Goal: Task Accomplishment & Management: Complete application form

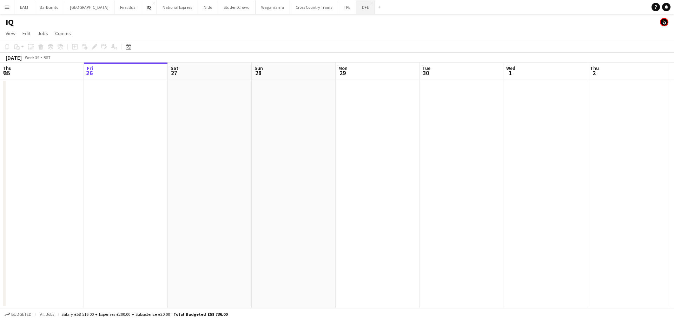
click at [356, 7] on button "DFE Close" at bounding box center [365, 7] width 19 height 14
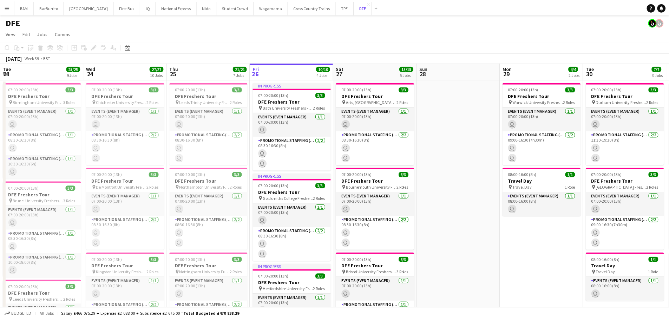
scroll to position [0, 168]
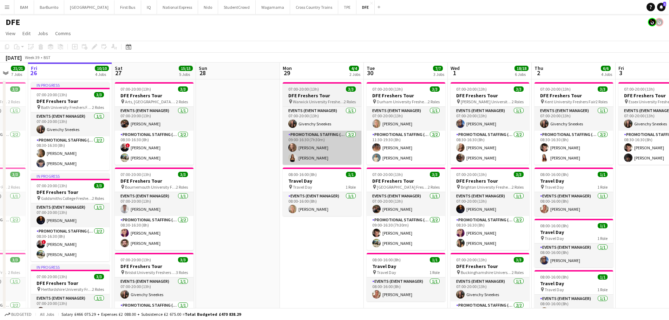
drag, startPoint x: 381, startPoint y: 148, endPoint x: 259, endPoint y: 139, distance: 122.8
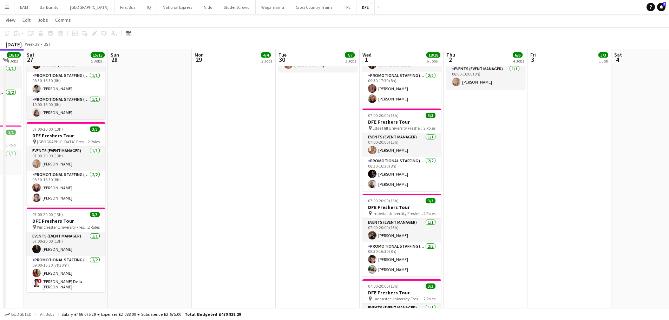
scroll to position [246, 0]
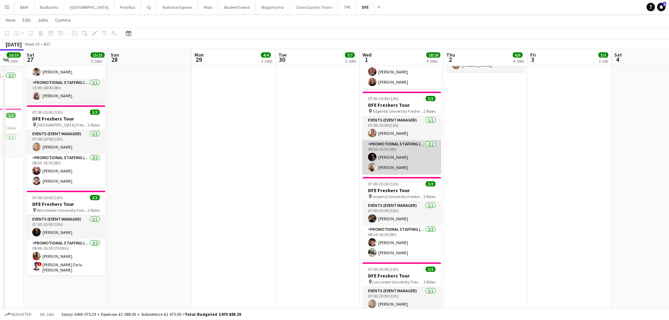
click at [416, 154] on app-card-role "Promotional Staffing (Brand Ambassadors) [DATE] 08:30-16:30 (8h) [PERSON_NAME] …" at bounding box center [401, 157] width 79 height 34
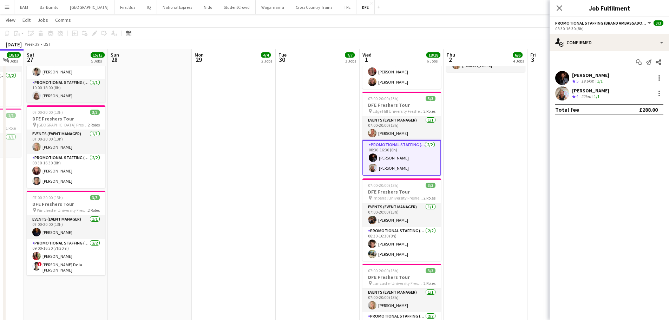
click at [583, 73] on div "[PERSON_NAME]" at bounding box center [590, 75] width 37 height 6
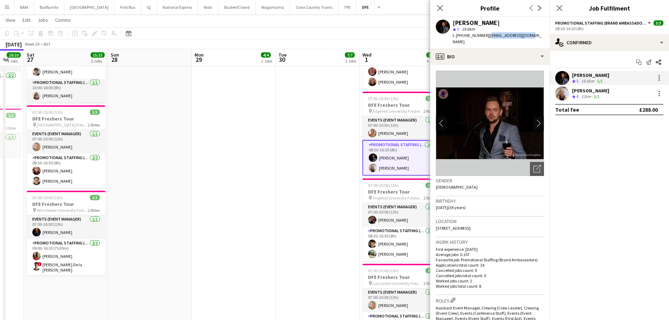
drag, startPoint x: 485, startPoint y: 37, endPoint x: 540, endPoint y: 39, distance: 54.8
click at [540, 39] on app-profile-header "[PERSON_NAME] star 5 19.6km t. [PHONE_NUMBER] | [EMAIL_ADDRESS][DOMAIN_NAME]" at bounding box center [489, 32] width 119 height 31
copy span "[EMAIL_ADDRESS][DOMAIN_NAME]"
drag, startPoint x: 602, startPoint y: 94, endPoint x: 567, endPoint y: 93, distance: 34.4
click at [602, 94] on div "[PERSON_NAME] Crew rating 4 22km 1/1" at bounding box center [608, 93] width 119 height 14
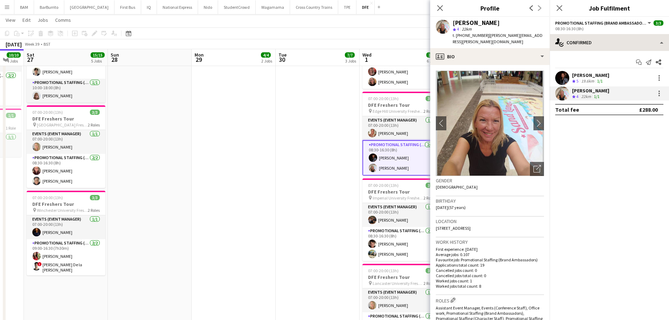
drag, startPoint x: 485, startPoint y: 35, endPoint x: 560, endPoint y: 37, distance: 75.5
click at [548, 36] on app-profile-header "[PERSON_NAME] star 4 22km t. [PHONE_NUMBER] | [PERSON_NAME][EMAIL_ADDRESS][PERS…" at bounding box center [489, 32] width 119 height 31
copy span "[PERSON_NAME][EMAIL_ADDRESS][PERSON_NAME][DOMAIN_NAME]"
drag, startPoint x: 438, startPoint y: 6, endPoint x: 442, endPoint y: 8, distance: 4.1
click at [438, 6] on icon at bounding box center [439, 8] width 7 height 7
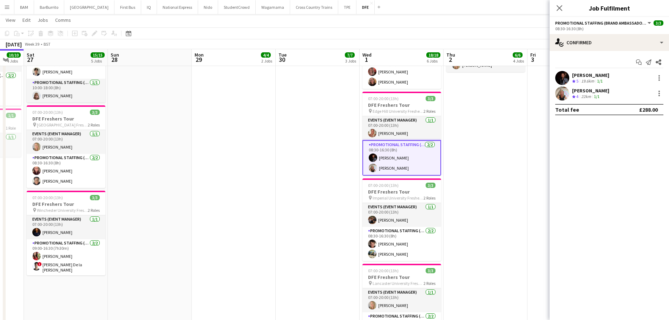
click at [637, 84] on div "[PERSON_NAME] Crew rating 5 19.6km 1/1" at bounding box center [608, 78] width 119 height 14
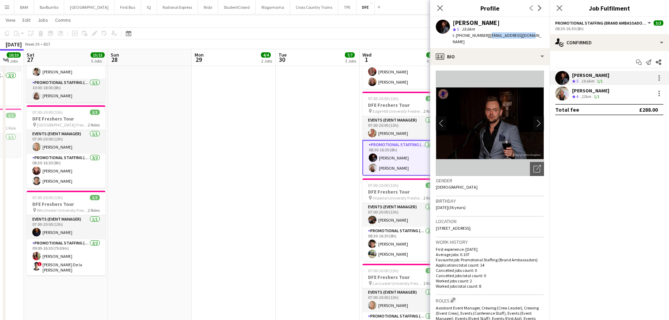
drag, startPoint x: 486, startPoint y: 35, endPoint x: 667, endPoint y: 70, distance: 183.6
click at [525, 37] on div "[PERSON_NAME] star 5 19.6km t. [PHONE_NUMBER] | [EMAIL_ADDRESS][DOMAIN_NAME]" at bounding box center [489, 32] width 119 height 31
copy span "[EMAIL_ADDRESS][DOMAIN_NAME]"
click at [581, 96] on div "22km" at bounding box center [586, 97] width 13 height 6
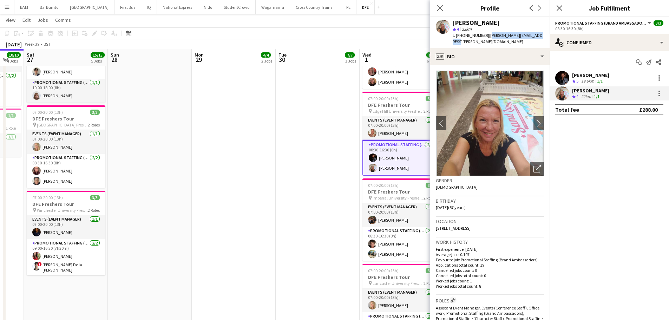
drag, startPoint x: 486, startPoint y: 35, endPoint x: 548, endPoint y: 35, distance: 62.1
click at [548, 35] on app-profile-header "[PERSON_NAME] star 4 22km t. [PHONE_NUMBER] | [PERSON_NAME][EMAIL_ADDRESS][PERS…" at bounding box center [489, 32] width 119 height 31
copy span "[PERSON_NAME][EMAIL_ADDRESS][PERSON_NAME][DOMAIN_NAME]"
drag, startPoint x: 441, startPoint y: 8, endPoint x: 451, endPoint y: 12, distance: 10.0
click at [442, 9] on icon "Close pop-in" at bounding box center [440, 8] width 6 height 6
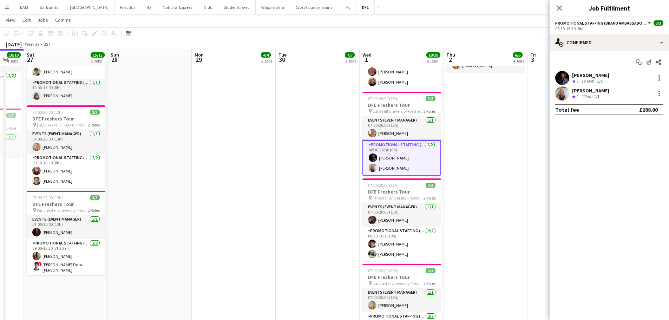
click at [281, 97] on app-date-cell "07:00-20:00 (13h) 3/3 DFE Freshers Tour pin Durham University Freshers Fair 2 R…" at bounding box center [318, 254] width 84 height 842
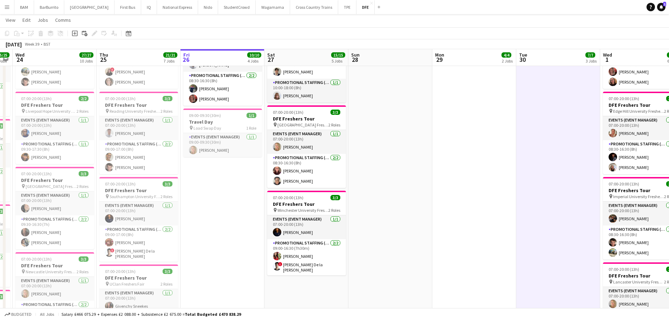
scroll to position [0, 203]
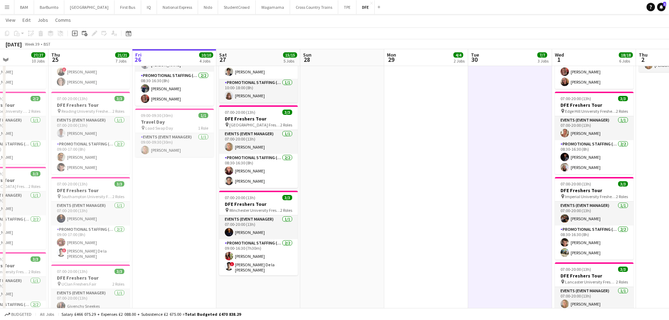
drag, startPoint x: 293, startPoint y: 105, endPoint x: 485, endPoint y: 110, distance: 192.4
click at [485, 110] on app-calendar-viewport "Mon 22 21/21 7 Jobs Tue 23 25/25 9 Jobs Wed 24 27/27 10 Jobs Thu 25 21/21 7 Job…" at bounding box center [334, 277] width 669 height 990
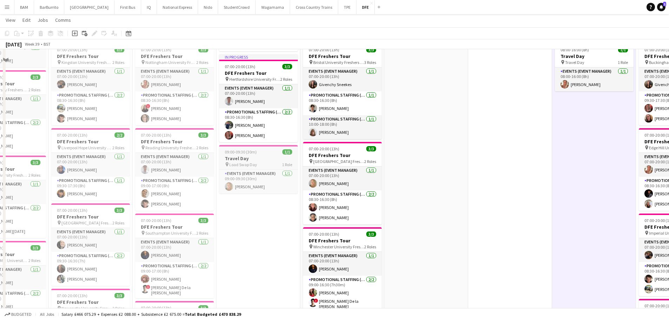
scroll to position [176, 0]
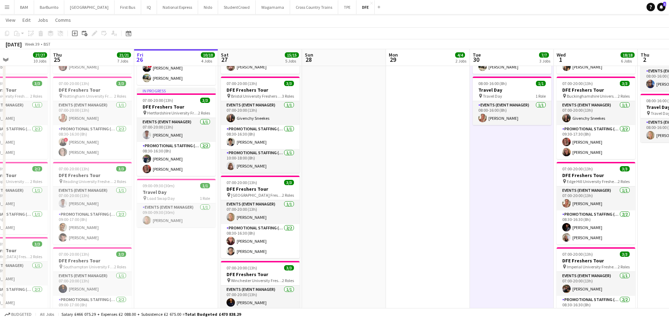
drag, startPoint x: 339, startPoint y: 124, endPoint x: 293, endPoint y: 37, distance: 98.1
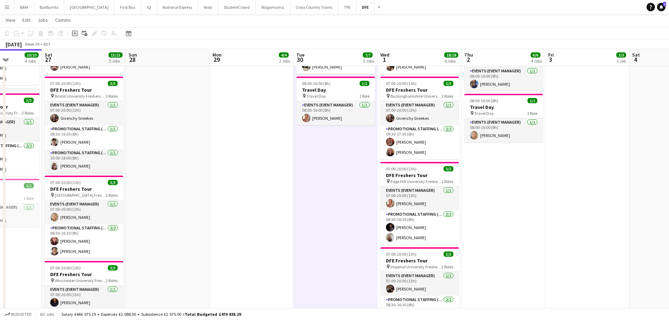
scroll to position [0, 203]
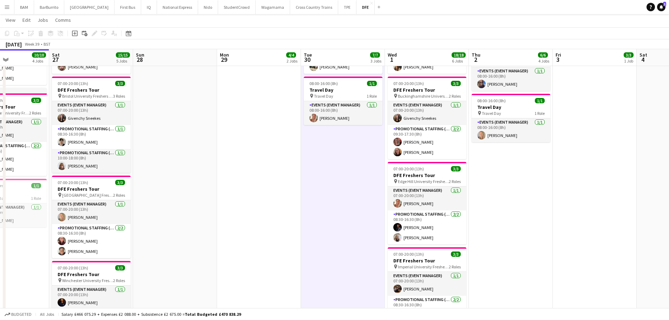
drag, startPoint x: 374, startPoint y: 158, endPoint x: 233, endPoint y: 149, distance: 141.1
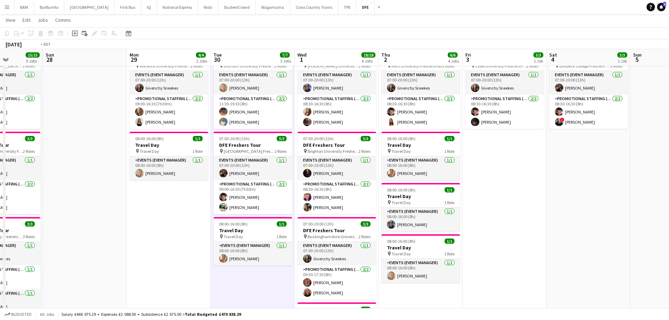
scroll to position [0, 248]
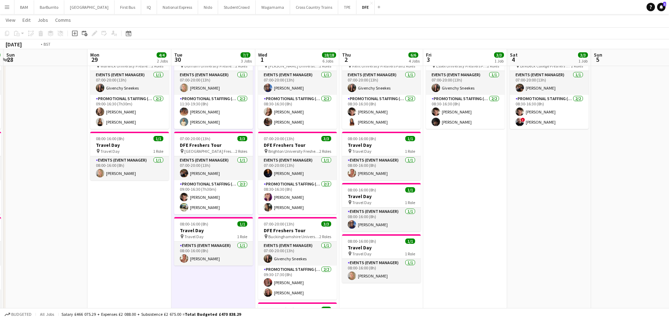
drag, startPoint x: 490, startPoint y: 167, endPoint x: 300, endPoint y: 150, distance: 190.0
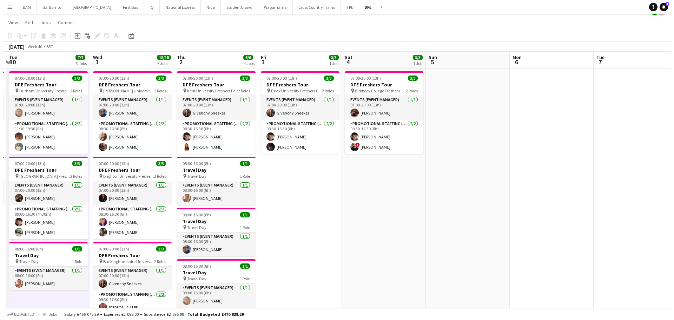
scroll to position [0, 0]
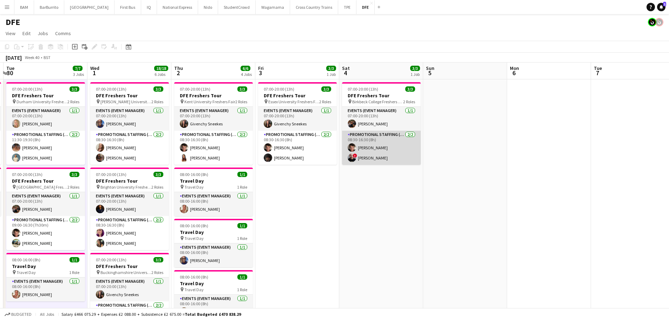
drag, startPoint x: 396, startPoint y: 156, endPoint x: 411, endPoint y: 156, distance: 15.1
click at [396, 156] on app-card-role "Promotional Staffing (Brand Ambassadors) [DATE] 08:30-16:30 (8h) [PERSON_NAME] …" at bounding box center [381, 148] width 79 height 34
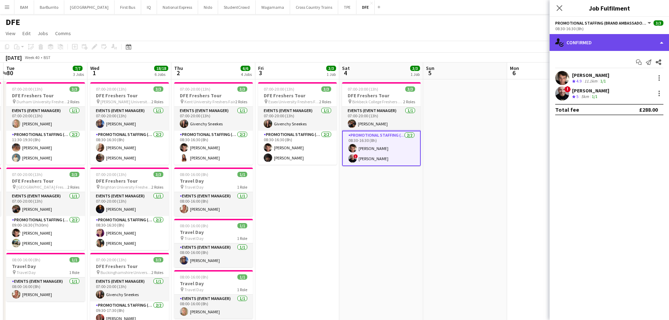
click at [606, 45] on div "single-neutral-actions-check-2 Confirmed" at bounding box center [608, 42] width 119 height 17
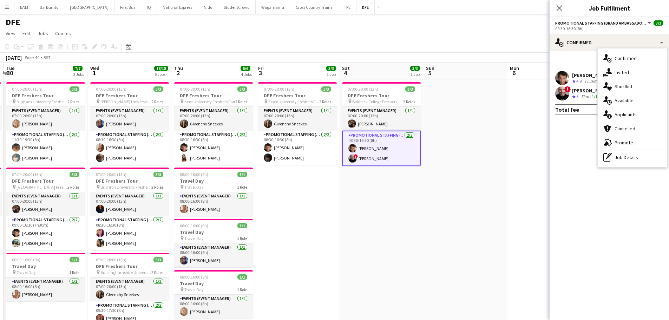
click at [636, 155] on div "pen-write Job Details" at bounding box center [632, 157] width 70 height 14
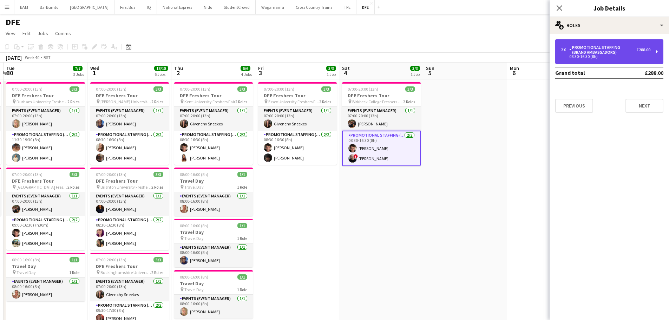
click at [617, 58] on div "08:30-16:30 (8h)" at bounding box center [606, 57] width 90 height 4
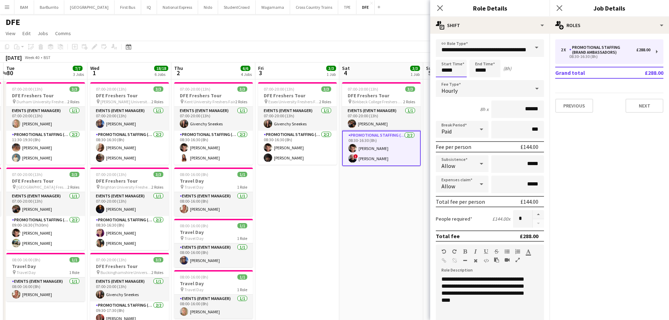
click at [450, 67] on input "*****" at bounding box center [451, 69] width 31 height 18
click at [439, 53] on div at bounding box center [444, 56] width 14 height 7
click at [461, 79] on div at bounding box center [458, 80] width 14 height 7
type input "*****"
click at [461, 79] on div at bounding box center [458, 80] width 14 height 7
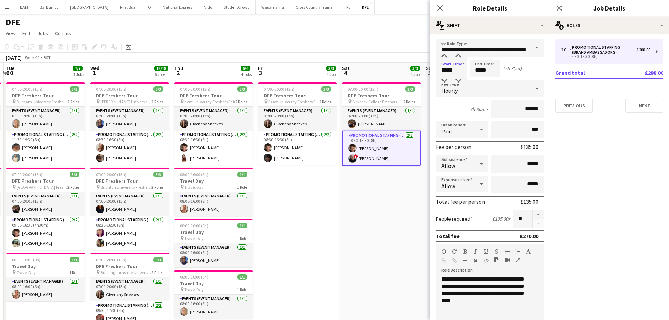
click at [476, 73] on input "*****" at bounding box center [484, 69] width 31 height 18
click at [476, 53] on div at bounding box center [478, 56] width 14 height 7
click at [495, 81] on div at bounding box center [492, 80] width 14 height 7
type input "*****"
click at [495, 81] on div at bounding box center [492, 80] width 14 height 7
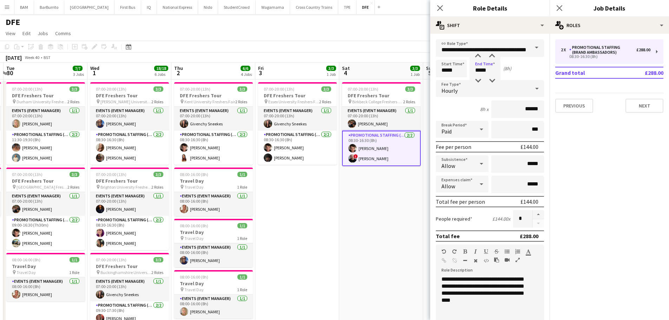
click at [385, 29] on app-page-menu "View Day view expanded Day view collapsed Month view Date picker Jump to [DATE]…" at bounding box center [334, 33] width 669 height 13
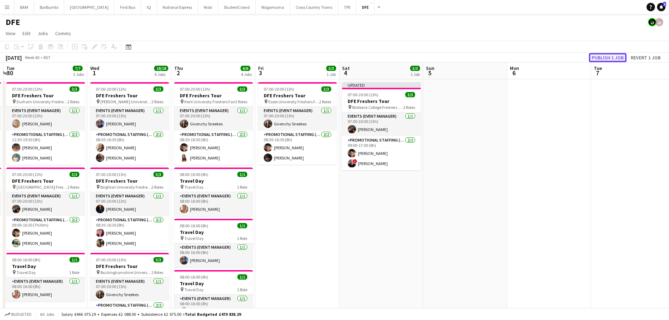
click at [602, 56] on button "Publish 1 job" at bounding box center [608, 57] width 38 height 9
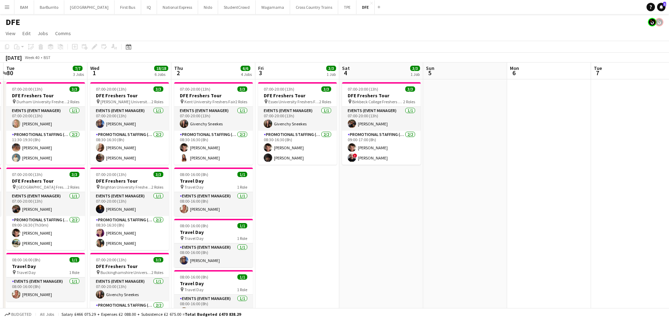
click at [392, 152] on app-card-role "Promotional Staffing (Brand Ambassadors) [DATE] 09:00-17:00 (8h) [PERSON_NAME] …" at bounding box center [381, 148] width 79 height 34
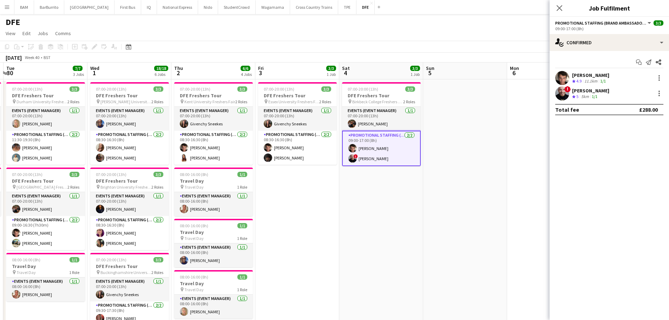
click at [616, 73] on div "[PERSON_NAME] Crew rating 4.9 11.1km 1/1" at bounding box center [608, 78] width 119 height 14
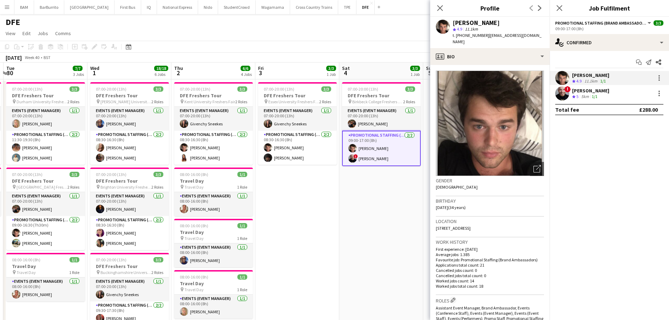
drag, startPoint x: 487, startPoint y: 35, endPoint x: 540, endPoint y: 34, distance: 53.4
click at [540, 34] on div "[PERSON_NAME] star 4.9 11.1km t. [PHONE_NUMBER] | [EMAIL_ADDRESS][DOMAIN_NAME]" at bounding box center [489, 32] width 119 height 31
copy span "[EMAIL_ADDRESS][DOMAIN_NAME]"
drag, startPoint x: 588, startPoint y: 94, endPoint x: 575, endPoint y: 91, distance: 13.1
click at [588, 94] on div "5km" at bounding box center [585, 97] width 11 height 6
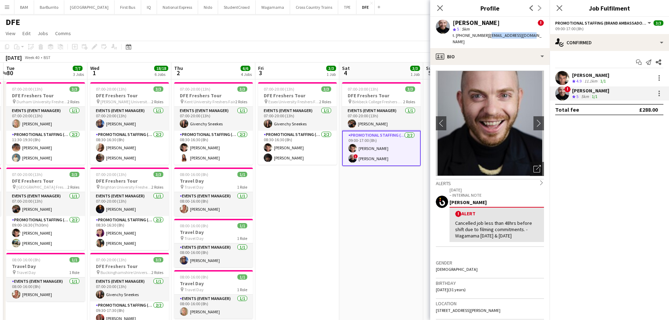
drag, startPoint x: 486, startPoint y: 34, endPoint x: 529, endPoint y: 35, distance: 42.8
click at [529, 35] on div "[PERSON_NAME] ! star 5 5km t. [PHONE_NUMBER] | [EMAIL_ADDRESS][DOMAIN_NAME]" at bounding box center [489, 32] width 119 height 31
copy span "[EMAIL_ADDRESS][DOMAIN_NAME]"
click at [438, 7] on icon "Close pop-in" at bounding box center [439, 8] width 7 height 7
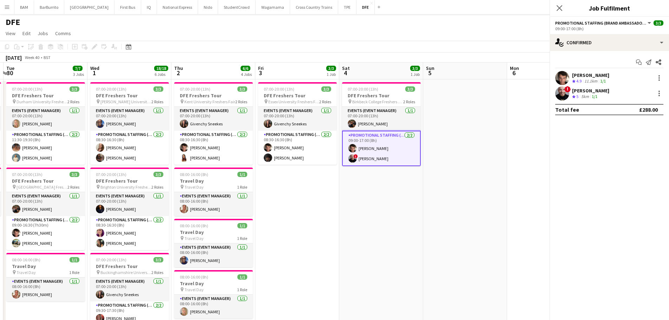
click at [423, 40] on app-page-menu "View Day view expanded Day view collapsed Month view Date picker Jump to [DATE]…" at bounding box center [334, 33] width 669 height 13
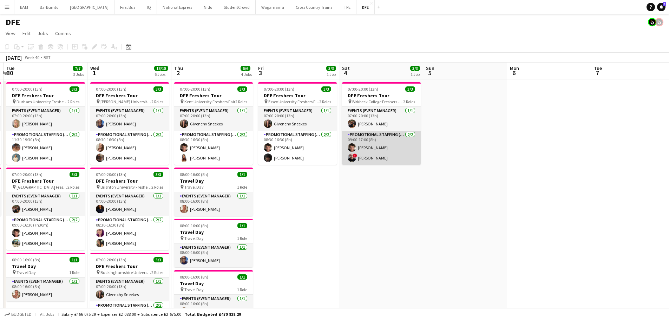
click at [396, 152] on app-card-role "Promotional Staffing (Brand Ambassadors) [DATE] 09:00-17:00 (8h) [PERSON_NAME] …" at bounding box center [381, 148] width 79 height 34
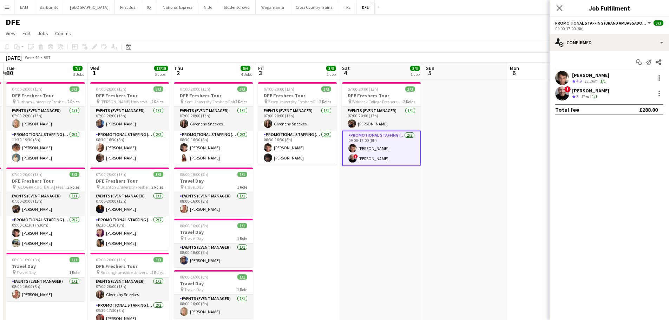
click at [599, 94] on div "1/1" at bounding box center [594, 97] width 8 height 6
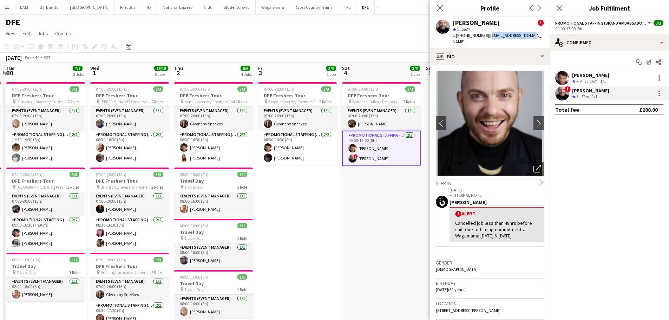
drag, startPoint x: 486, startPoint y: 35, endPoint x: 529, endPoint y: 35, distance: 42.5
click at [529, 35] on div "[PERSON_NAME] ! star 5 5km t. [PHONE_NUMBER] | [EMAIL_ADDRESS][DOMAIN_NAME]" at bounding box center [489, 32] width 119 height 31
copy span "[EMAIL_ADDRESS][DOMAIN_NAME]"
click at [303, 47] on app-toolbar "Copy Paste Paste Ctrl+V Paste with crew Ctrl+Shift+V Paste linked Job [GEOGRAPH…" at bounding box center [334, 47] width 669 height 12
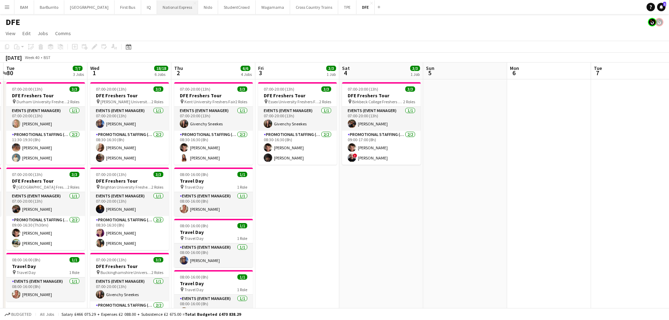
click at [157, 6] on button "National Express Close" at bounding box center [177, 7] width 41 height 14
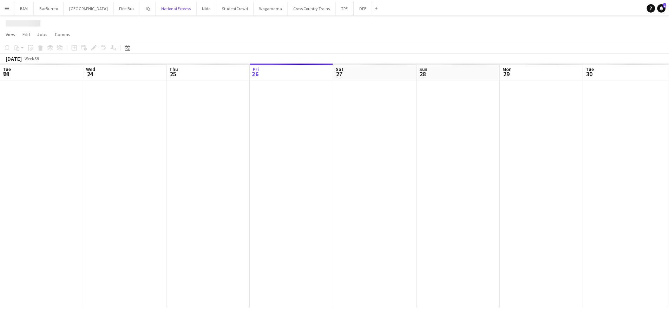
scroll to position [0, 168]
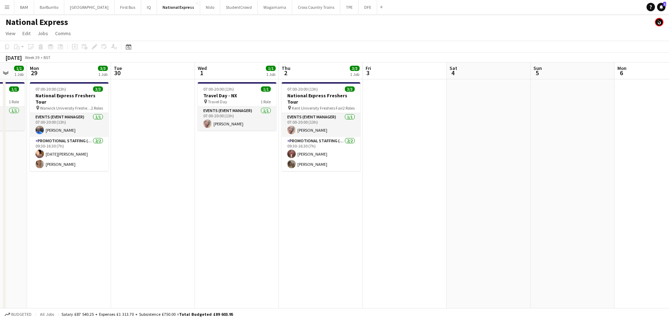
drag, startPoint x: 485, startPoint y: 147, endPoint x: 176, endPoint y: 162, distance: 308.9
click at [176, 162] on app-calendar-viewport "Fri 26 1/1 1 Job Sat 27 6/6 2 Jobs Sun 28 1/1 1 Job Mon 29 3/3 1 Job Tue 30 Wed…" at bounding box center [334, 263] width 669 height 403
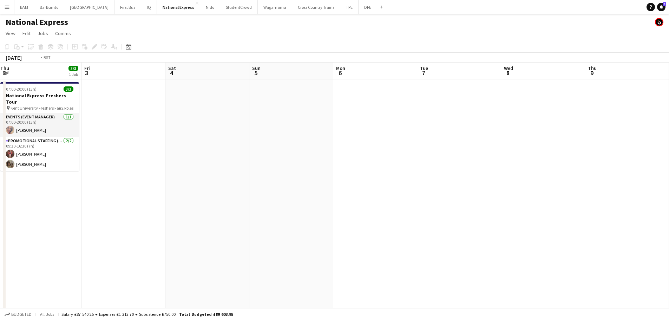
drag, startPoint x: 418, startPoint y: 191, endPoint x: 508, endPoint y: 187, distance: 90.3
click at [571, 182] on app-calendar-viewport "Wed 1 1/1 1 Job Thu 2 3/3 1 Job Fri 3 Sat 4 Sun 5 Mon 6 Tue 7 Wed 8 Thu 9 Fri 1…" at bounding box center [334, 263] width 669 height 403
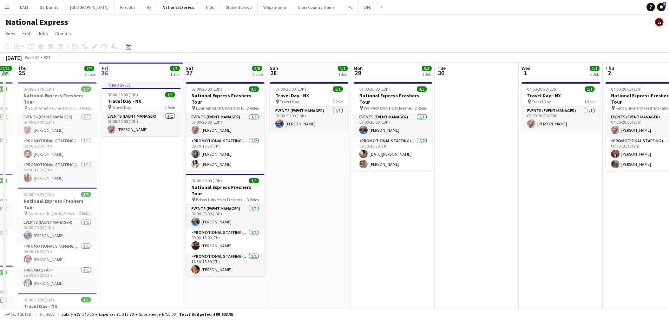
scroll to position [0, 141]
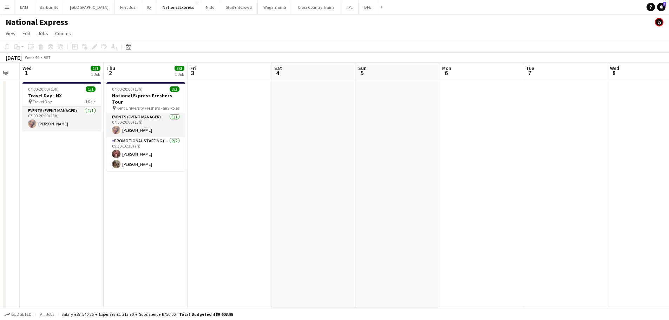
drag, startPoint x: 415, startPoint y: 199, endPoint x: 41, endPoint y: 197, distance: 374.2
click at [3, 203] on div "Sun 28 1/1 1 Job Mon 29 3/3 1 Job Tue 30 Wed 1 1/1 1 Job Thu 2 3/3 1 Job Fri 3 …" at bounding box center [334, 263] width 669 height 403
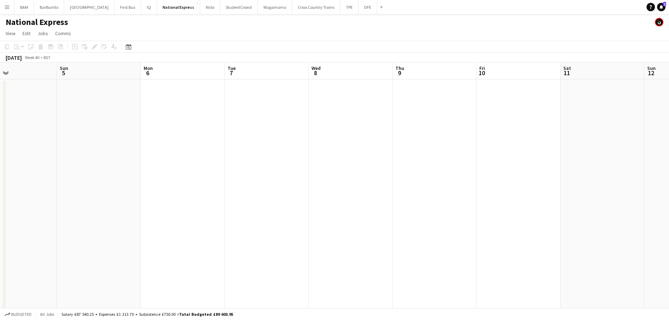
drag, startPoint x: 524, startPoint y: 206, endPoint x: 575, endPoint y: 180, distance: 57.5
click at [563, 178] on app-calendar-viewport "Thu 2 3/3 1 Job Fri 3 Sat 4 Sun 5 Mon 6 Tue 7 Wed 8 Thu 9 Fri 10 Sat 11 Sun 12 …" at bounding box center [334, 263] width 669 height 403
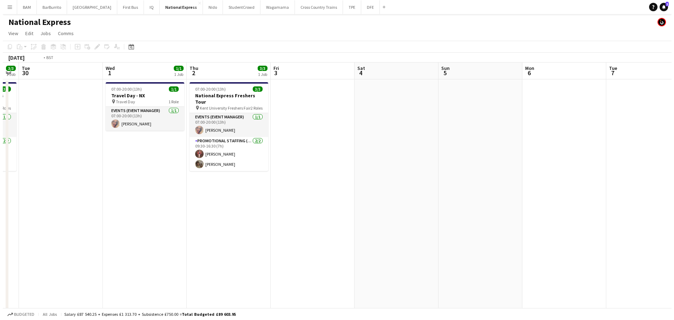
scroll to position [0, 193]
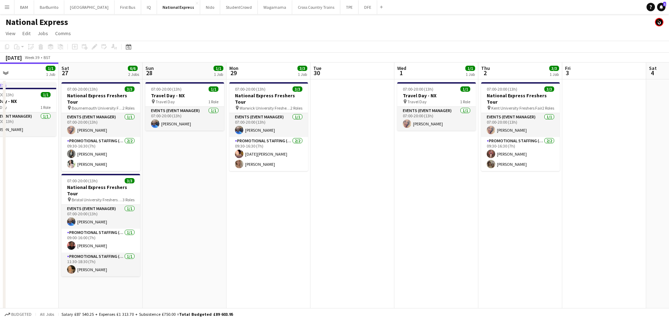
drag, startPoint x: 207, startPoint y: 178, endPoint x: 545, endPoint y: 185, distance: 337.8
click at [545, 185] on app-calendar-viewport "Wed 24 11/11 4 Jobs Thu 25 7/7 3 Jobs Fri 26 1/1 1 Job Sat 27 6/6 2 Jobs Sun 28…" at bounding box center [334, 263] width 669 height 403
click at [340, 9] on button "TPE Close" at bounding box center [349, 7] width 18 height 14
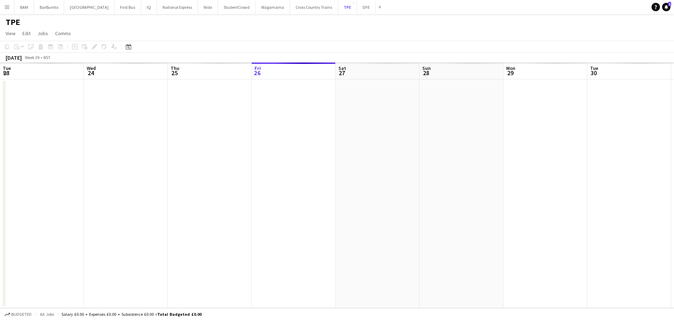
scroll to position [0, 168]
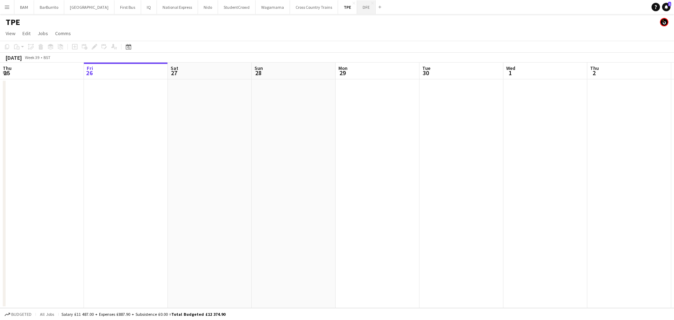
click at [357, 11] on button "DFE Close" at bounding box center [366, 7] width 19 height 14
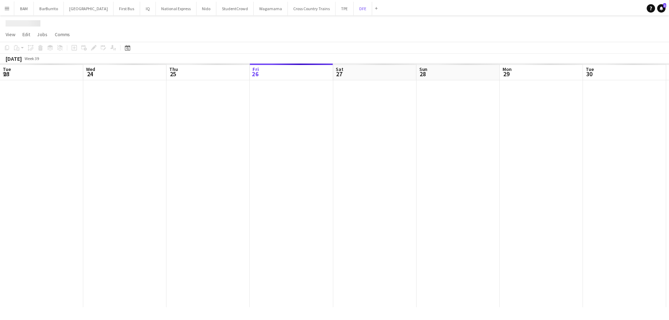
scroll to position [0, 168]
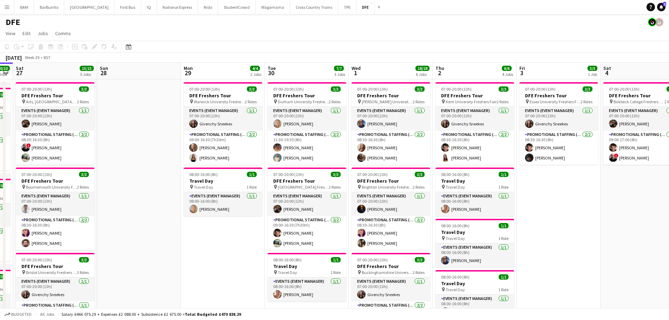
drag, startPoint x: 312, startPoint y: 133, endPoint x: 157, endPoint y: 135, distance: 154.5
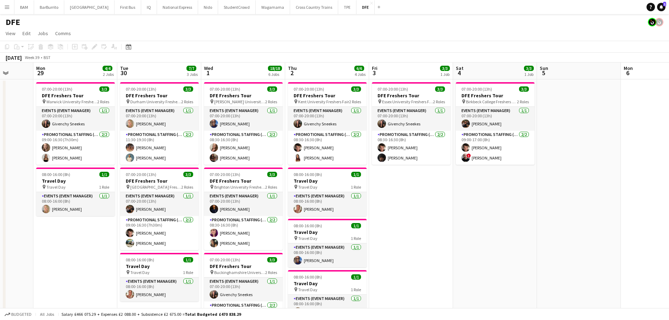
drag, startPoint x: 341, startPoint y: 155, endPoint x: 206, endPoint y: 155, distance: 134.4
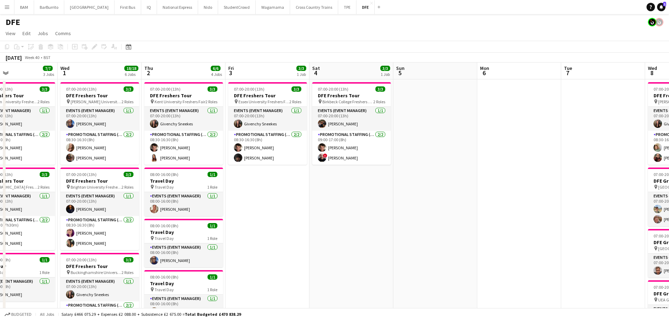
drag, startPoint x: 383, startPoint y: 197, endPoint x: 327, endPoint y: 190, distance: 56.9
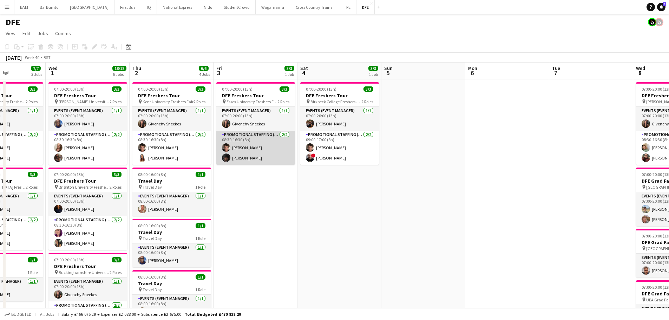
click at [277, 152] on app-card-role "Promotional Staffing (Brand Ambassadors) [DATE] 08:30-16:30 (8h) [PERSON_NAME] …" at bounding box center [255, 148] width 79 height 34
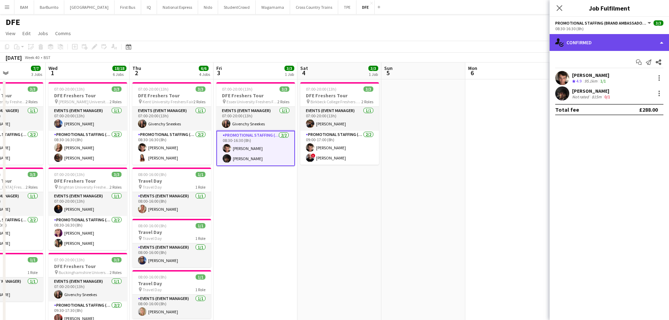
click at [601, 47] on div "single-neutral-actions-check-2 Confirmed" at bounding box center [608, 42] width 119 height 17
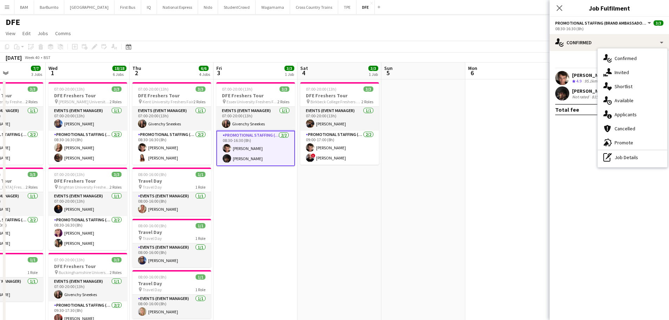
click at [577, 97] on div "Not rated" at bounding box center [581, 96] width 18 height 5
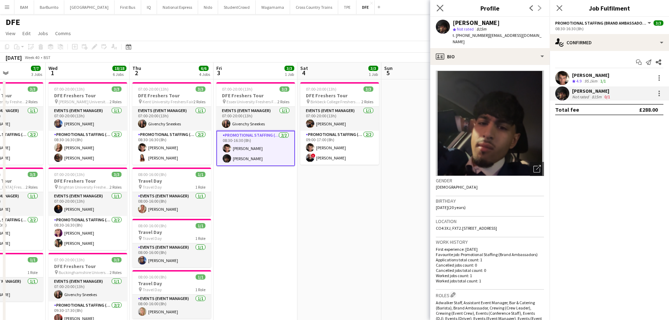
click at [443, 9] on app-icon "Close pop-in" at bounding box center [440, 8] width 10 height 10
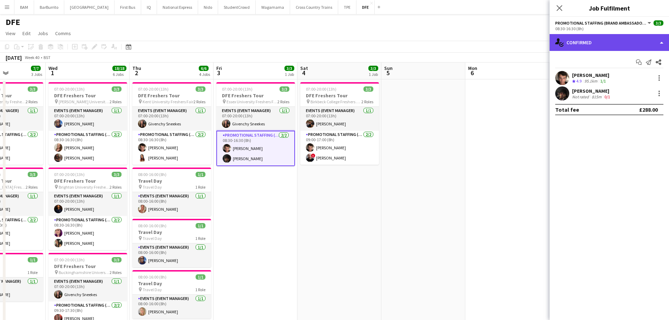
click at [601, 43] on div "single-neutral-actions-check-2 Confirmed" at bounding box center [608, 42] width 119 height 17
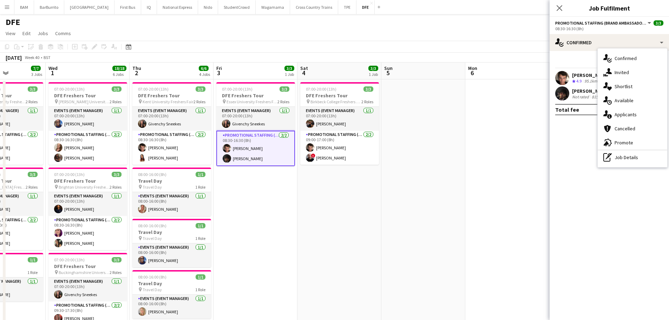
click at [644, 165] on div "single-neutral-actions-check-2 Confirmed single-neutral-actions-share-1 Invited…" at bounding box center [632, 107] width 70 height 119
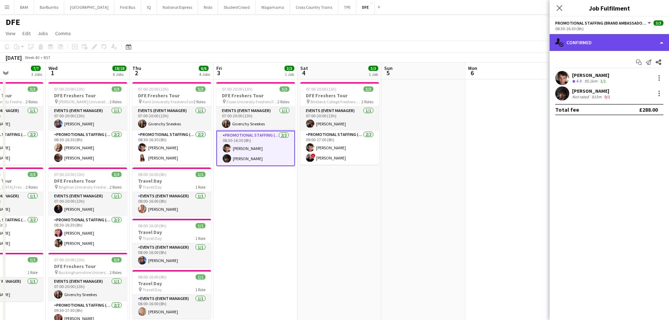
click at [596, 42] on div "single-neutral-actions-check-2 Confirmed" at bounding box center [608, 42] width 119 height 17
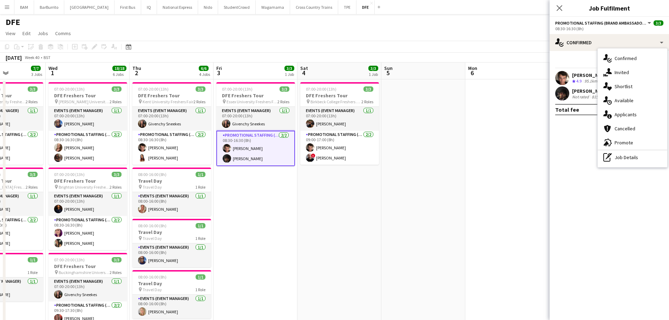
click at [633, 159] on div "pen-write Job Details" at bounding box center [632, 157] width 70 height 14
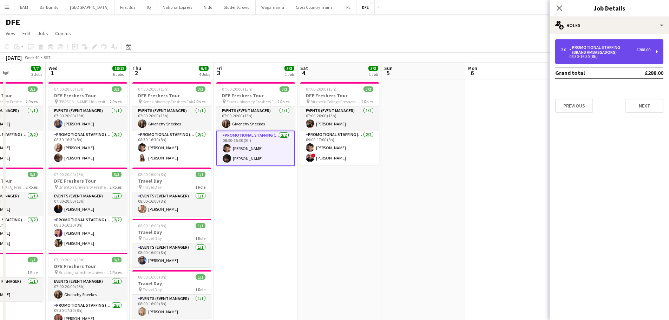
click at [625, 51] on div "Promotional Staffing (Brand Ambassadors)" at bounding box center [602, 50] width 67 height 10
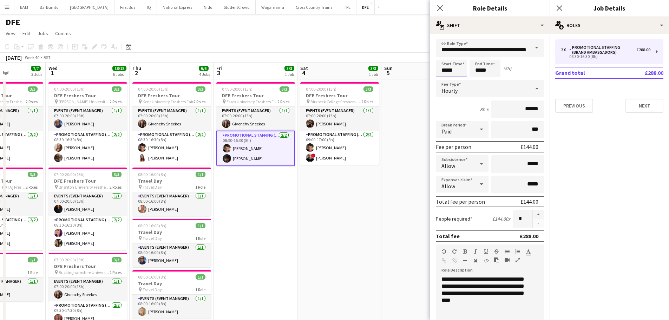
click at [452, 67] on input "*****" at bounding box center [451, 69] width 31 height 18
click at [442, 55] on div at bounding box center [444, 56] width 14 height 7
click at [445, 55] on div at bounding box center [444, 56] width 14 height 7
click at [461, 83] on div at bounding box center [458, 80] width 14 height 7
type input "*****"
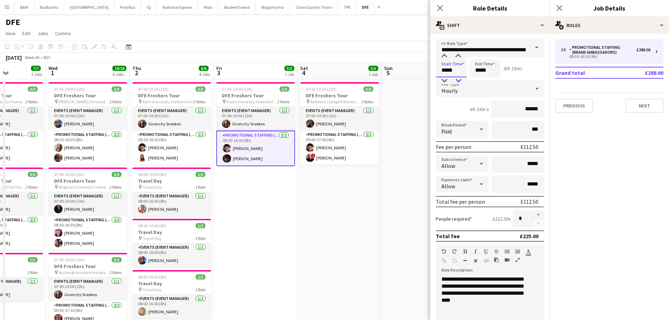
click at [461, 83] on div at bounding box center [458, 80] width 14 height 7
click at [492, 73] on input "*****" at bounding box center [484, 69] width 31 height 18
click at [475, 52] on input "**********" at bounding box center [490, 48] width 108 height 18
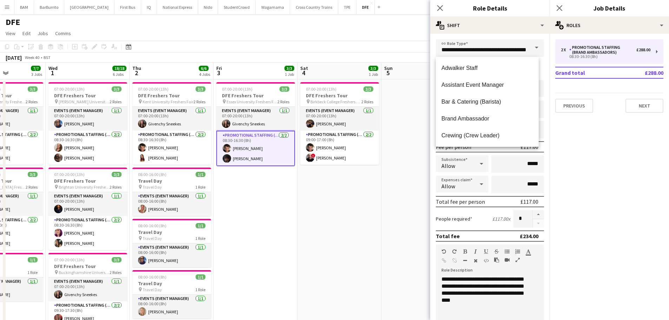
click at [479, 39] on div "**********" at bounding box center [489, 255] width 119 height 442
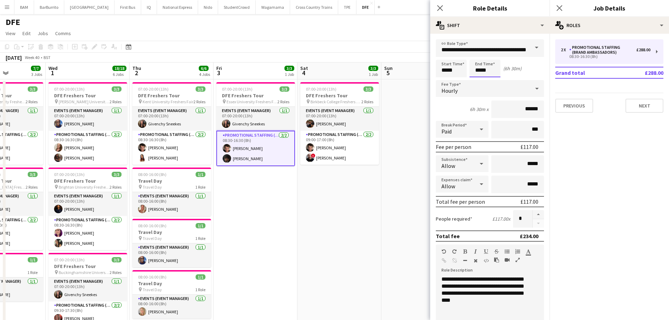
click at [478, 62] on input "*****" at bounding box center [484, 69] width 31 height 18
click at [477, 53] on div at bounding box center [478, 56] width 14 height 7
click at [492, 82] on div at bounding box center [492, 80] width 14 height 7
type input "*****"
click at [492, 82] on div at bounding box center [492, 80] width 14 height 7
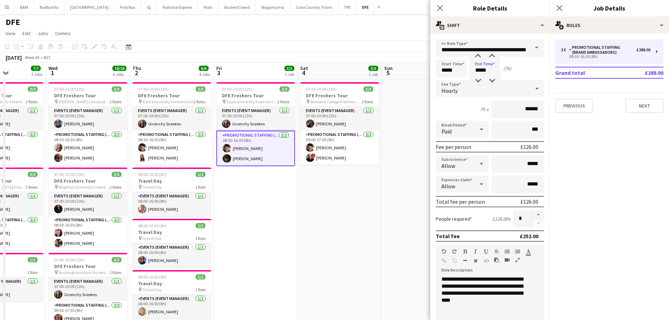
click at [379, 46] on app-toolbar "Copy Paste Paste Ctrl+V Paste with crew Ctrl+Shift+V Paste linked Job [GEOGRAPH…" at bounding box center [334, 47] width 669 height 12
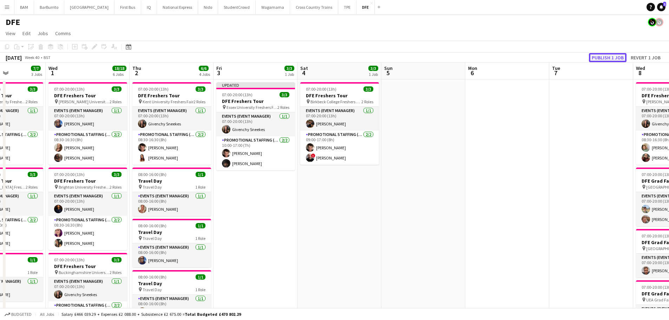
click at [610, 57] on button "Publish 1 job" at bounding box center [608, 57] width 38 height 9
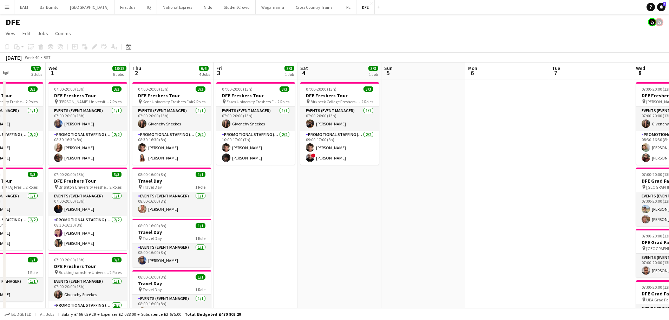
scroll to position [0, 151]
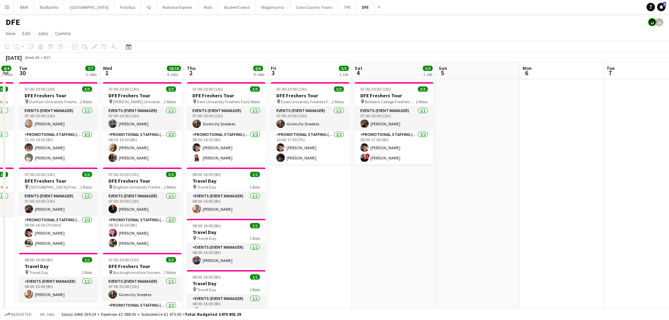
drag, startPoint x: 483, startPoint y: 108, endPoint x: 519, endPoint y: 107, distance: 35.8
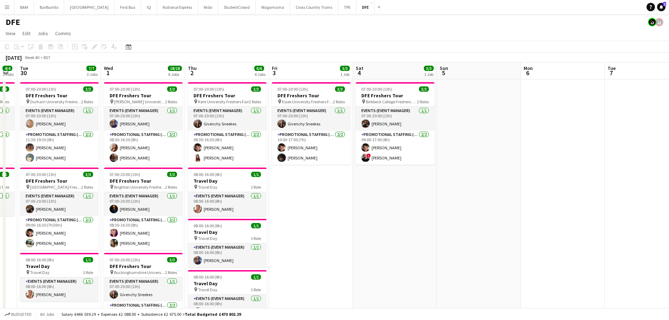
click at [329, 153] on app-card-role "Promotional Staffing (Brand Ambassadors) [DATE] 10:00-17:00 (7h) [PERSON_NAME] …" at bounding box center [311, 148] width 79 height 34
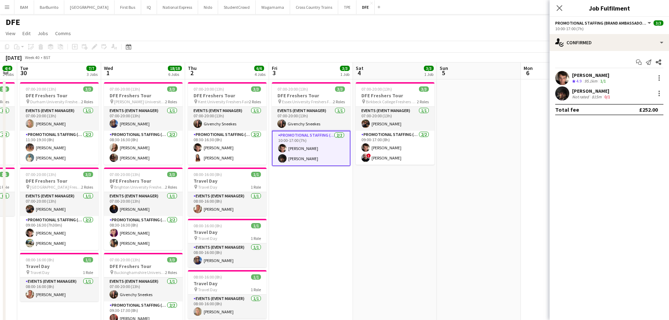
click at [609, 84] on div "[PERSON_NAME] Crew rating 4.9 95.1km 1/1" at bounding box center [608, 78] width 119 height 14
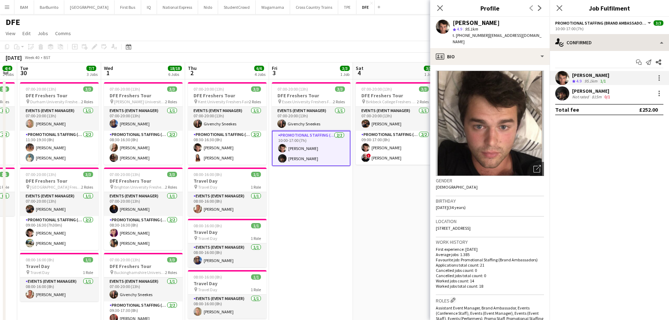
drag, startPoint x: 486, startPoint y: 36, endPoint x: 564, endPoint y: 36, distance: 78.6
click at [547, 34] on app-profile-header "[PERSON_NAME] star 4.9 95.1km t. [PHONE_NUMBER] | [EMAIL_ADDRESS][DOMAIN_NAME]" at bounding box center [489, 32] width 119 height 31
copy span "[EMAIL_ADDRESS][DOMAIN_NAME]"
click at [590, 91] on div "[PERSON_NAME]" at bounding box center [591, 91] width 39 height 6
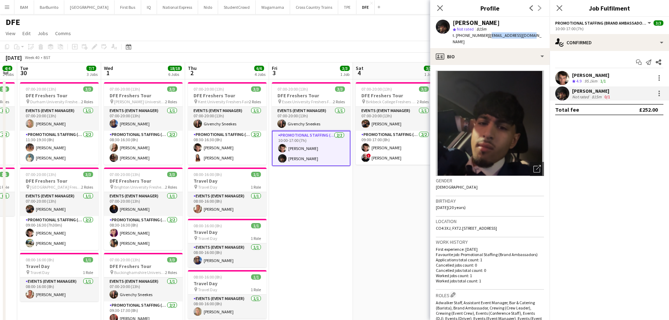
drag, startPoint x: 486, startPoint y: 37, endPoint x: 530, endPoint y: 35, distance: 43.9
click at [530, 35] on div "[PERSON_NAME] star Not rated 815m t. [PHONE_NUMBER] | [EMAIL_ADDRESS][DOMAIN_NA…" at bounding box center [489, 32] width 119 height 31
copy span "[EMAIL_ADDRESS][DOMAIN_NAME]"
click at [440, 8] on icon at bounding box center [439, 8] width 7 height 7
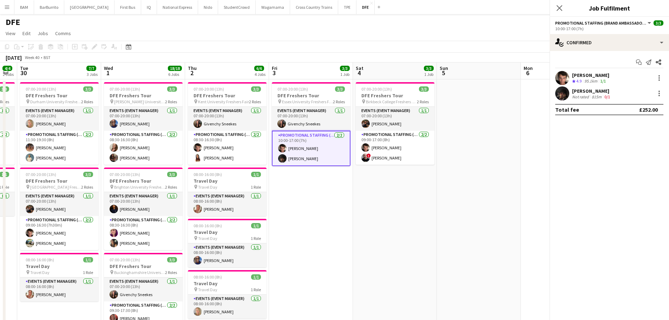
click at [422, 38] on app-page-menu "View Day view expanded Day view collapsed Month view Date picker Jump to [DATE]…" at bounding box center [334, 33] width 669 height 13
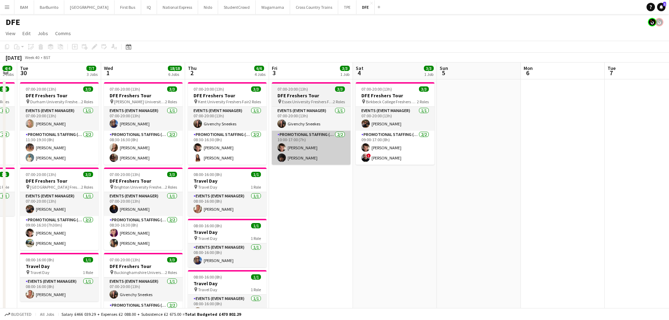
drag, startPoint x: 335, startPoint y: 150, endPoint x: 349, endPoint y: 150, distance: 14.4
click at [335, 150] on app-card-role "Promotional Staffing (Brand Ambassadors) [DATE] 10:00-17:00 (7h) [PERSON_NAME] …" at bounding box center [311, 148] width 79 height 34
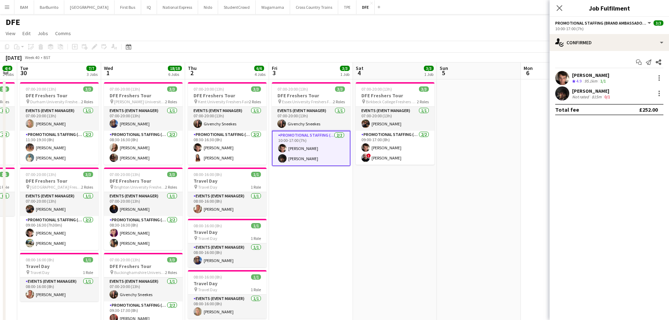
click at [602, 75] on div "[PERSON_NAME]" at bounding box center [590, 75] width 37 height 6
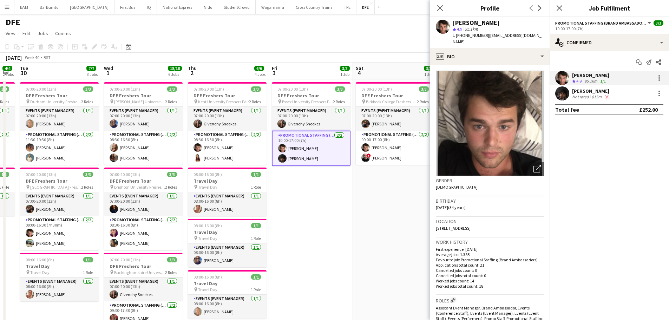
drag, startPoint x: 485, startPoint y: 36, endPoint x: 543, endPoint y: 36, distance: 57.2
click at [543, 36] on div "[PERSON_NAME] star 4.9 95.1km t. [PHONE_NUMBER] | [EMAIL_ADDRESS][DOMAIN_NAME]" at bounding box center [489, 32] width 119 height 31
copy span "[EMAIL_ADDRESS][DOMAIN_NAME]"
click at [589, 94] on div "Not rated" at bounding box center [581, 96] width 18 height 5
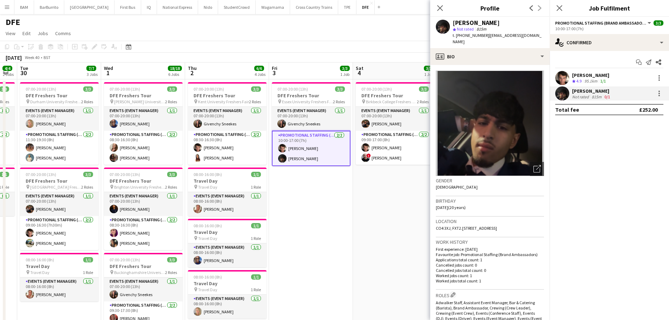
drag, startPoint x: 485, startPoint y: 36, endPoint x: 534, endPoint y: 35, distance: 48.8
click at [532, 35] on div "[PERSON_NAME] star Not rated 815m t. [PHONE_NUMBER] | [EMAIL_ADDRESS][DOMAIN_NA…" at bounding box center [489, 32] width 119 height 31
click at [438, 11] on icon at bounding box center [439, 8] width 7 height 7
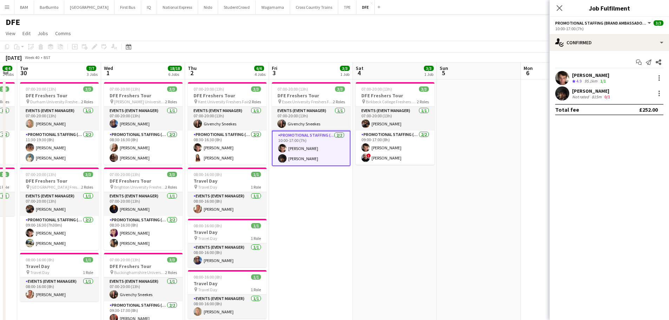
click at [277, 61] on div "[DATE] Week 40 • BST" at bounding box center [334, 58] width 669 height 10
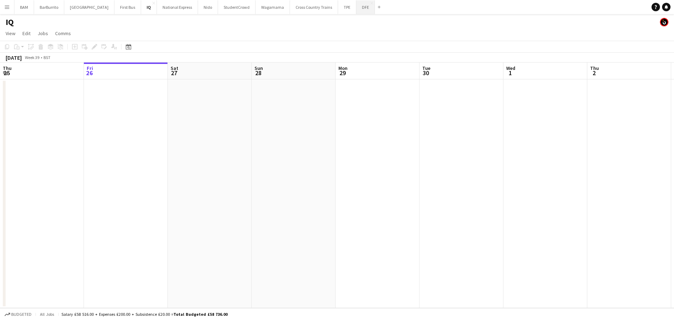
click at [356, 10] on button "DFE Close" at bounding box center [365, 7] width 19 height 14
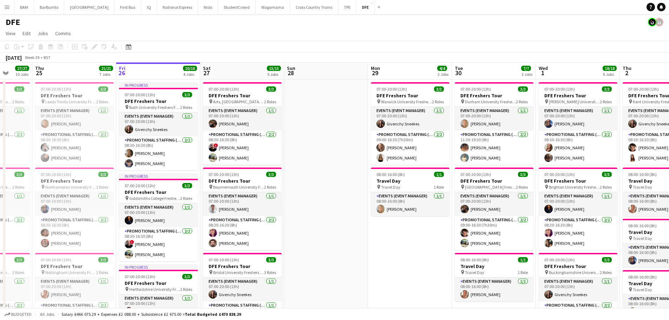
scroll to position [0, 193]
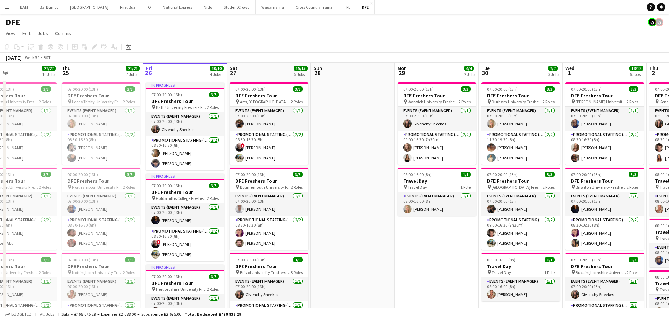
drag, startPoint x: 259, startPoint y: 135, endPoint x: 318, endPoint y: 135, distance: 59.0
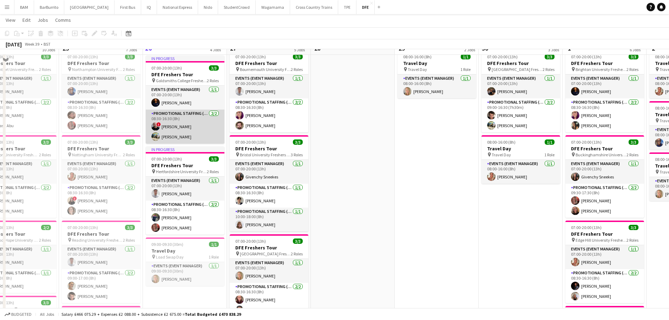
scroll to position [105, 0]
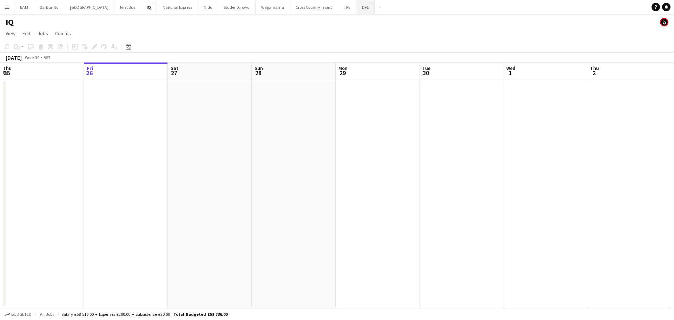
click at [356, 12] on button "DFE Close" at bounding box center [365, 7] width 19 height 14
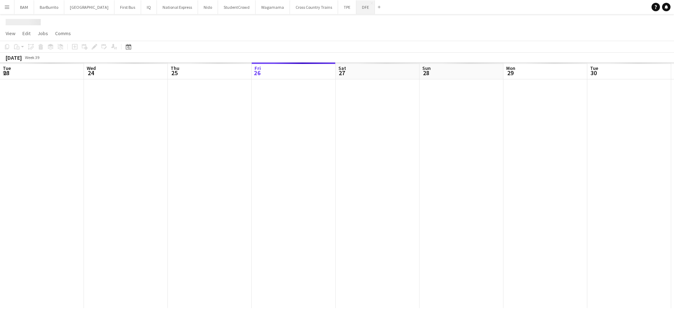
scroll to position [0, 168]
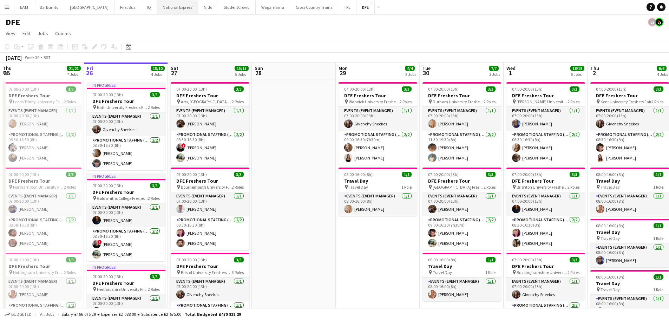
click at [171, 12] on button "National Express Close" at bounding box center [177, 7] width 41 height 14
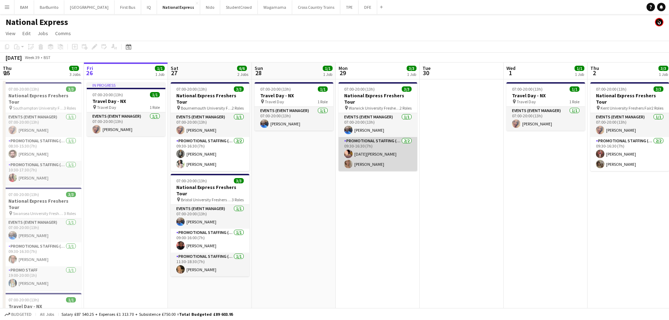
click at [369, 161] on app-card-role "Promotional Staffing (Brand Ambassadors) 2/2 09:30-16:30 (7h) Raja Ali Molly By…" at bounding box center [377, 154] width 79 height 34
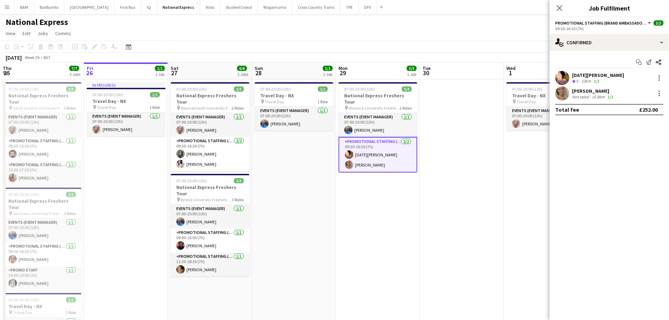
click at [632, 89] on div "Molly Byrne Not rated 15.8km 1/1" at bounding box center [608, 93] width 119 height 14
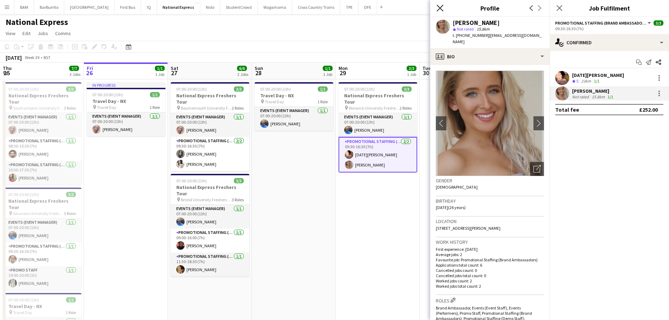
click at [443, 11] on icon at bounding box center [439, 8] width 7 height 7
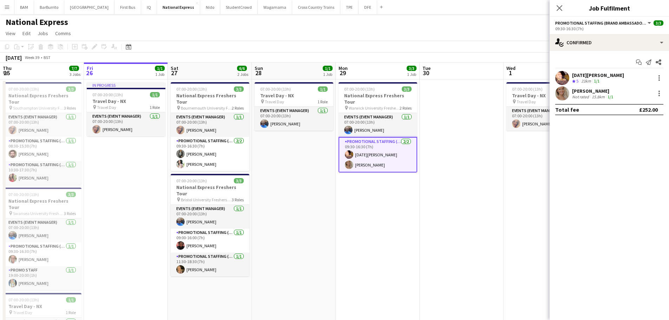
click at [440, 42] on app-toolbar "Copy Paste Paste Ctrl+V Paste with crew Ctrl+Shift+V Paste linked Job [GEOGRAPH…" at bounding box center [334, 47] width 669 height 12
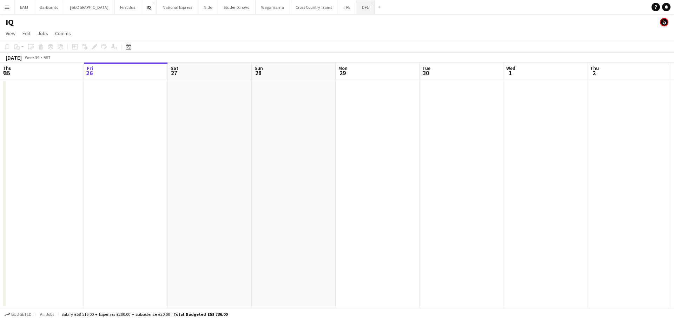
click at [356, 12] on button "DFE Close" at bounding box center [365, 7] width 19 height 14
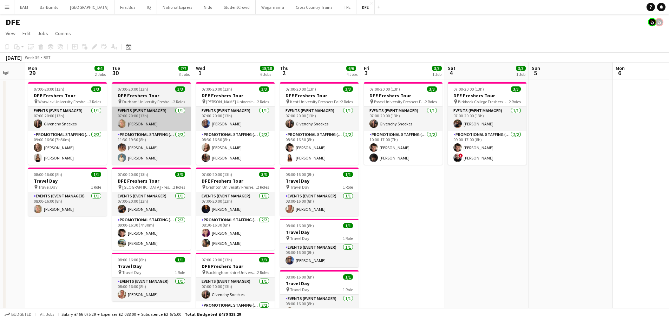
drag, startPoint x: 432, startPoint y: 137, endPoint x: 137, endPoint y: 130, distance: 294.9
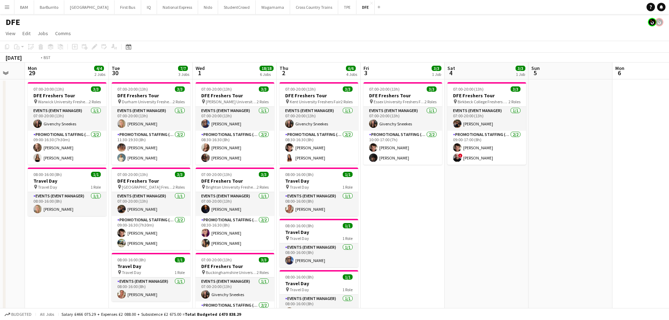
scroll to position [0, 266]
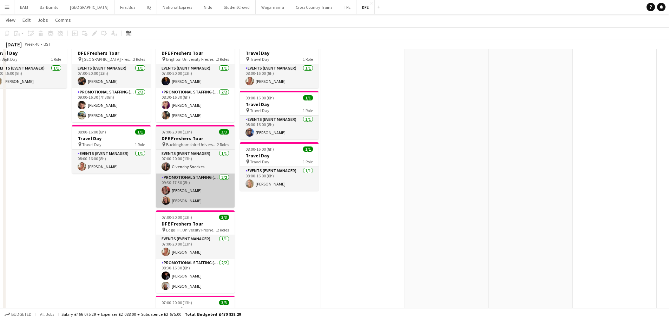
scroll to position [140, 0]
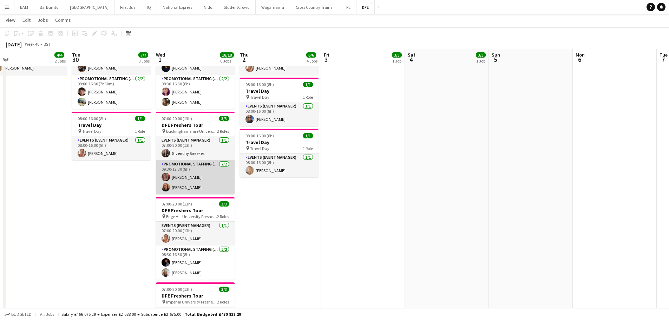
click at [214, 184] on app-card-role "Promotional Staffing (Brand Ambassadors) 2/2 09:30-17:30 (8h) Elva Tynan Amy Co…" at bounding box center [195, 177] width 79 height 34
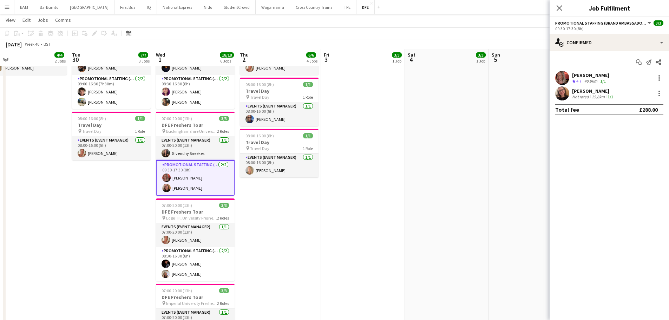
click at [622, 87] on div "Amy Colburn Not rated 25.8km 1/1" at bounding box center [608, 93] width 119 height 14
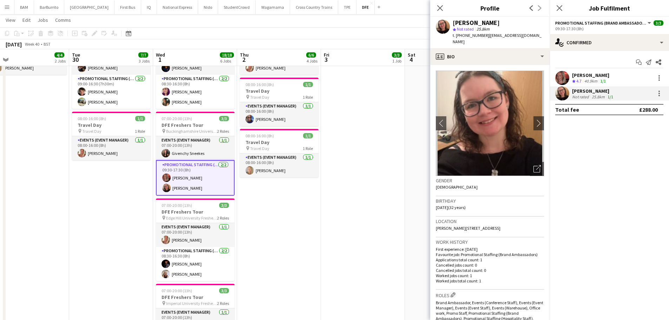
click at [307, 38] on app-toolbar "Copy Paste Paste Ctrl+V Paste with crew Ctrl+Shift+V Paste linked Job [GEOGRAPH…" at bounding box center [334, 33] width 669 height 12
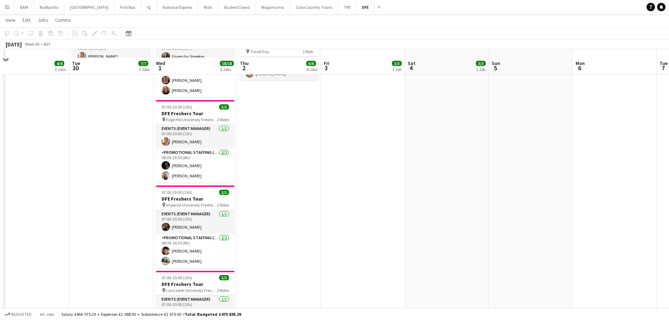
scroll to position [246, 0]
